Goal: Information Seeking & Learning: Learn about a topic

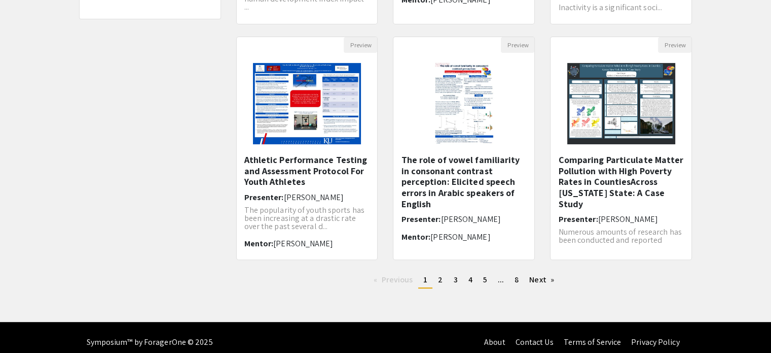
scroll to position [319, 0]
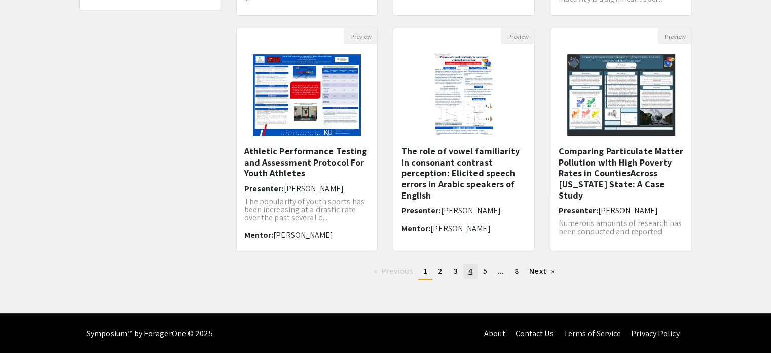
click at [471, 269] on span "4" at bounding box center [471, 270] width 4 height 11
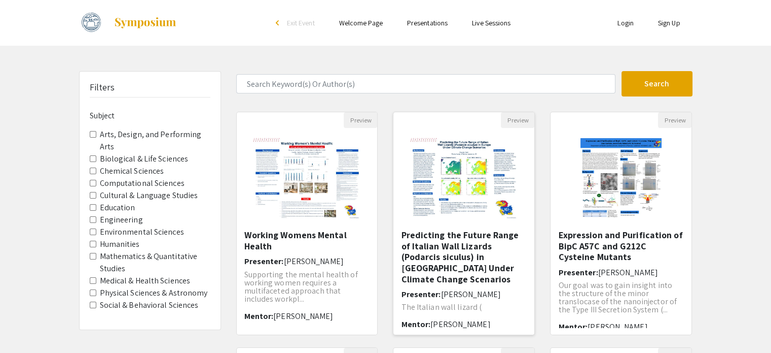
click at [454, 209] on img "Open Presentation <p>Predicting the Future Range of Italian Wall Lizards (Podar…" at bounding box center [464, 178] width 128 height 101
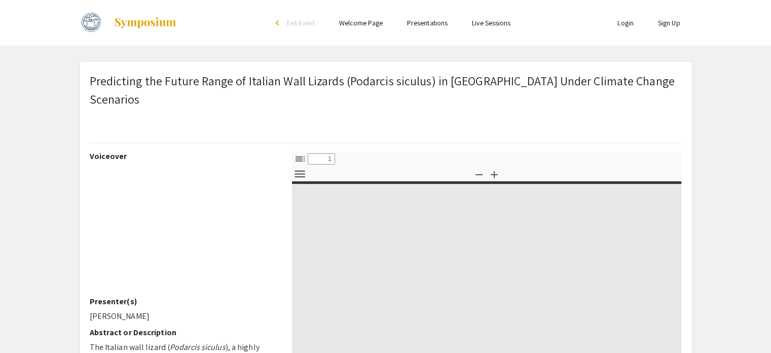
select select "custom"
type input "0"
select select "custom"
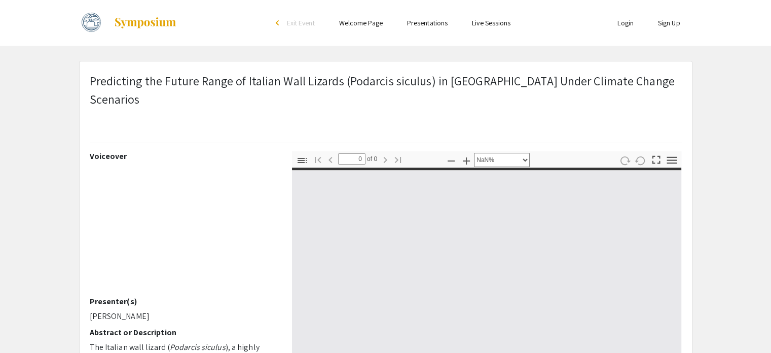
type input "1"
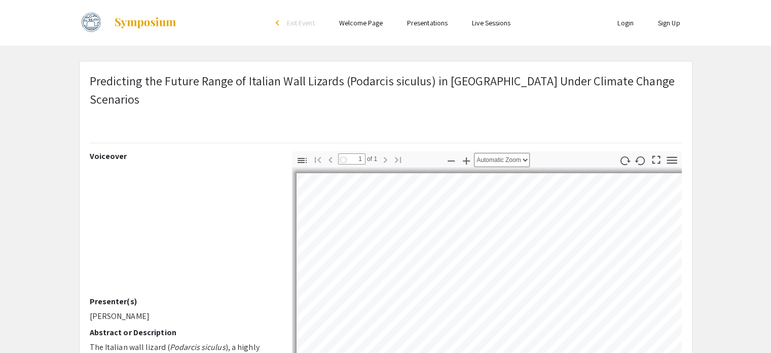
select select "auto"
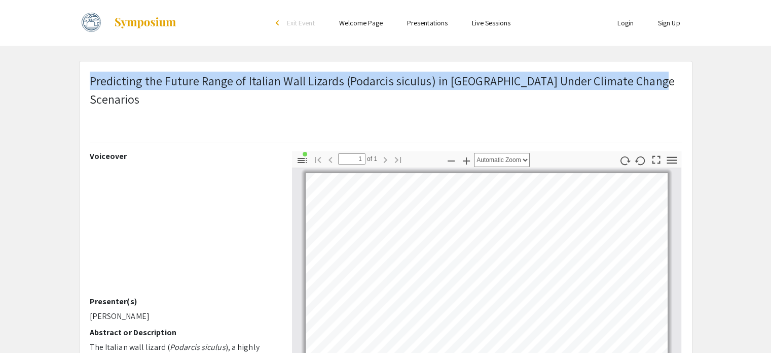
drag, startPoint x: 651, startPoint y: 81, endPoint x: 91, endPoint y: 81, distance: 559.5
click at [91, 81] on p "Predicting the Future Range of Italian Wall Lizards (Podarcis siculus) in [GEOG…" at bounding box center [386, 90] width 592 height 37
copy p "Predicting the Future Range of Italian Wall Lizards (Podarcis siculus) in [GEOG…"
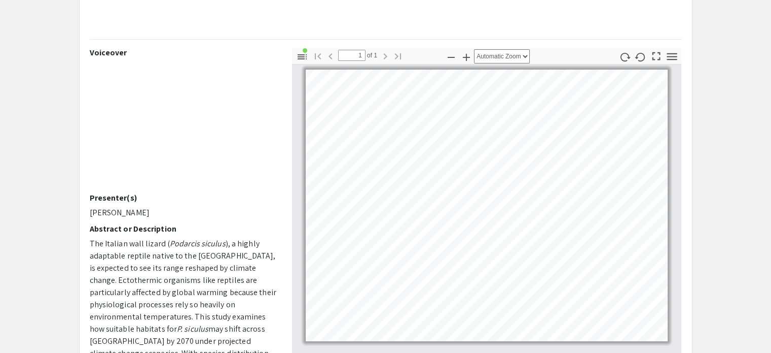
scroll to position [102, 0]
